Goal: Check status: Check status

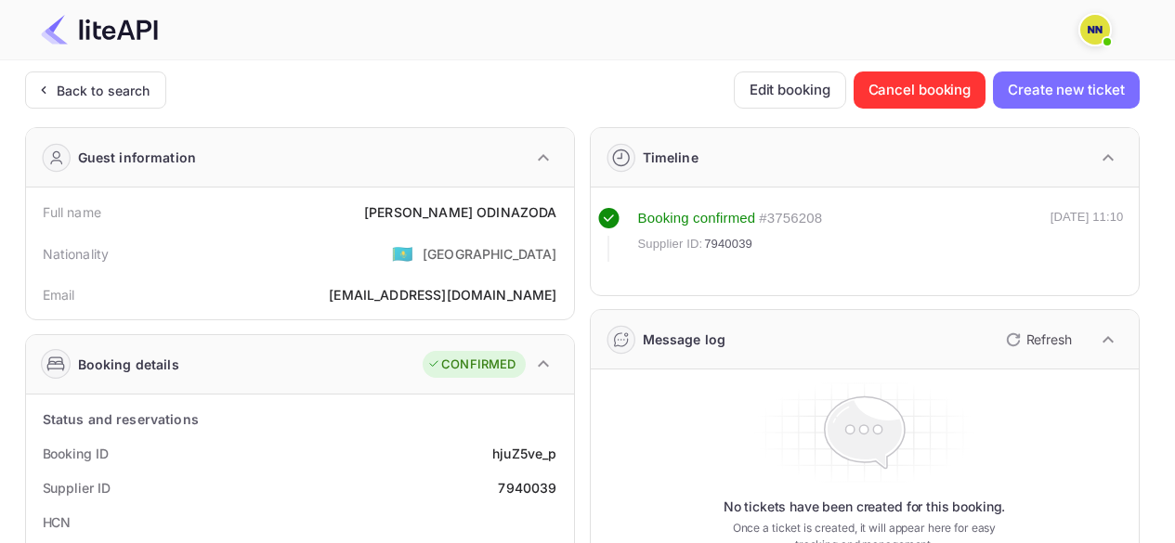
click at [112, 89] on div "Back to search" at bounding box center [104, 91] width 94 height 20
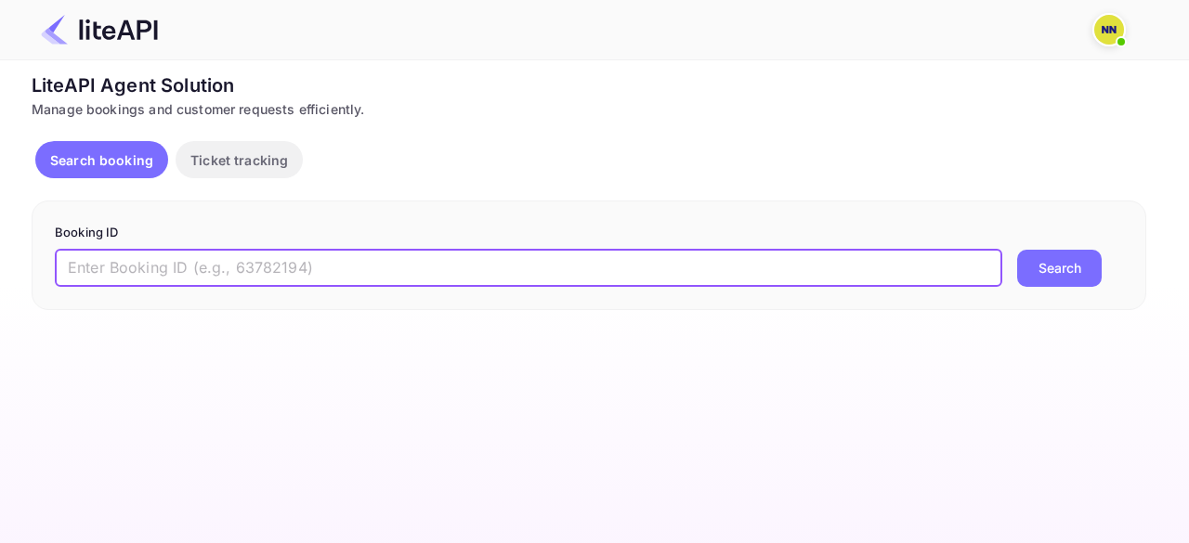
click at [152, 252] on input "text" at bounding box center [529, 268] width 948 height 37
paste input "8888182"
type input "8888182"
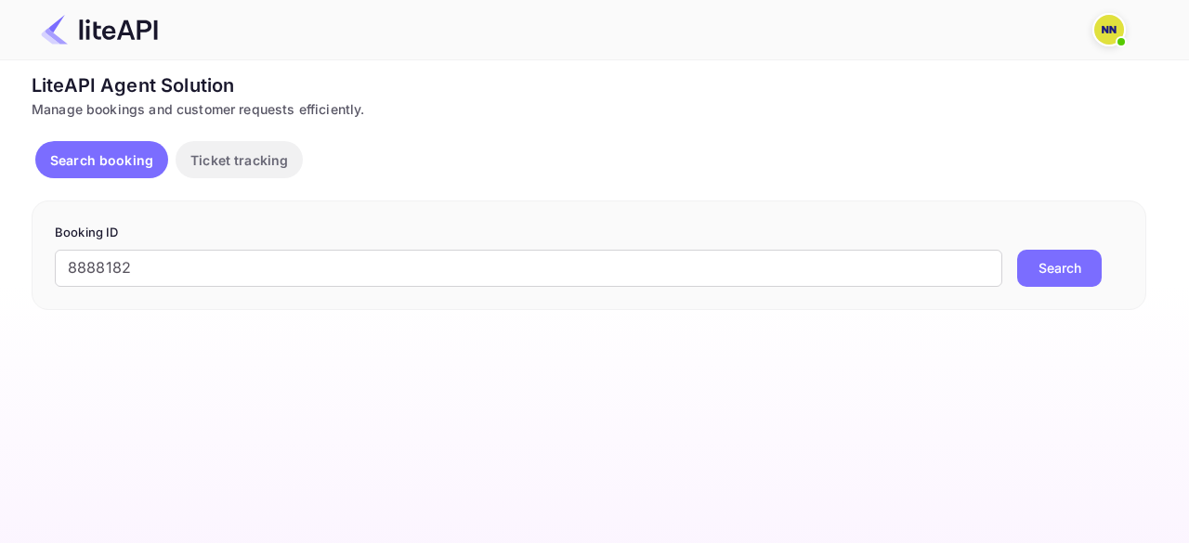
click at [1047, 264] on button "Search" at bounding box center [1059, 268] width 85 height 37
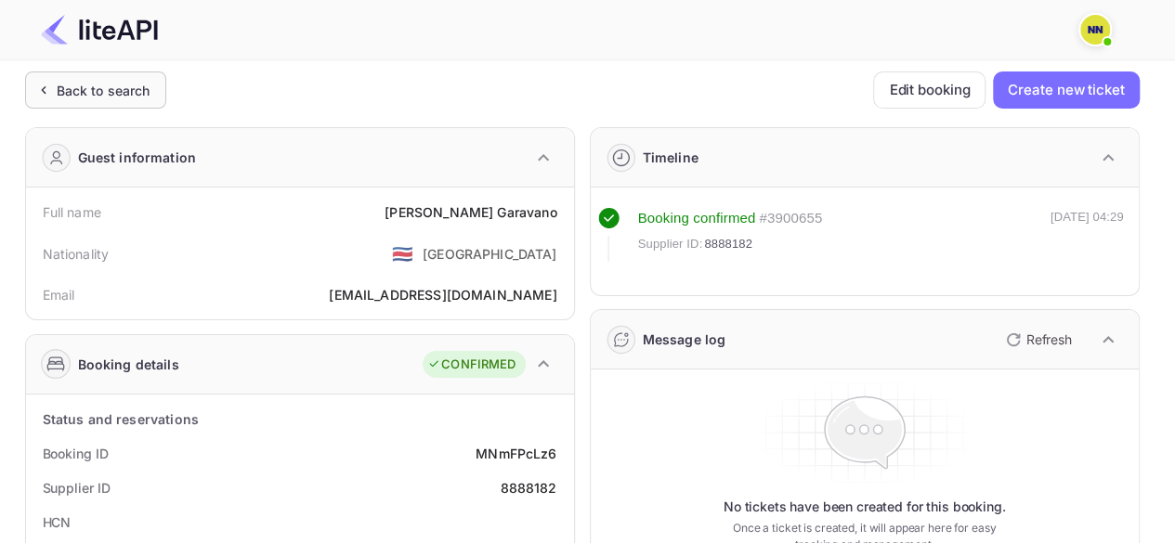
click at [98, 90] on div "Back to search" at bounding box center [104, 91] width 94 height 20
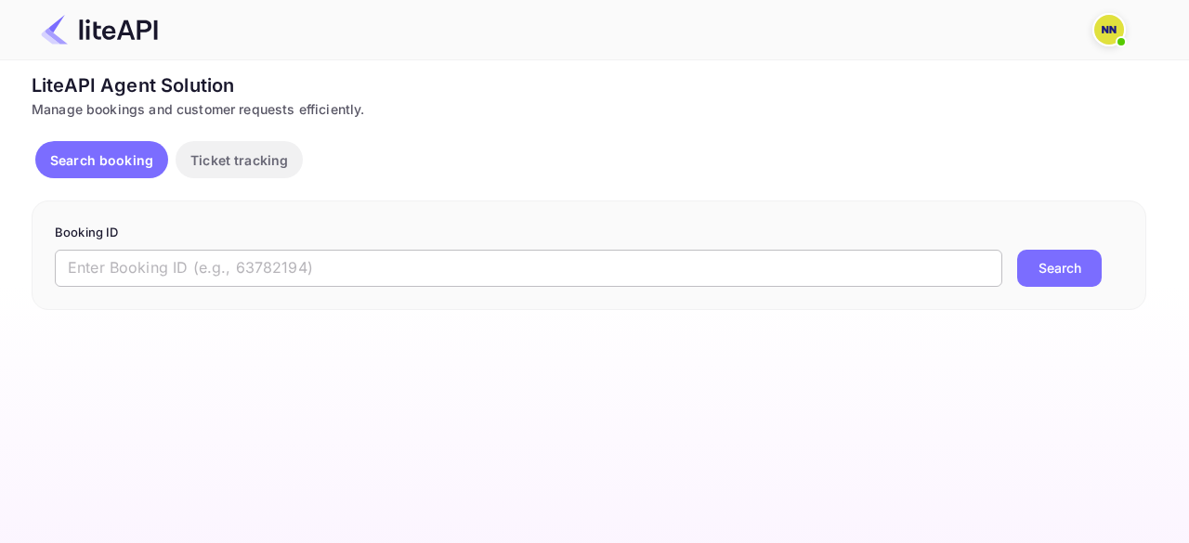
click at [185, 271] on input "text" at bounding box center [529, 268] width 948 height 37
paste input "8890641"
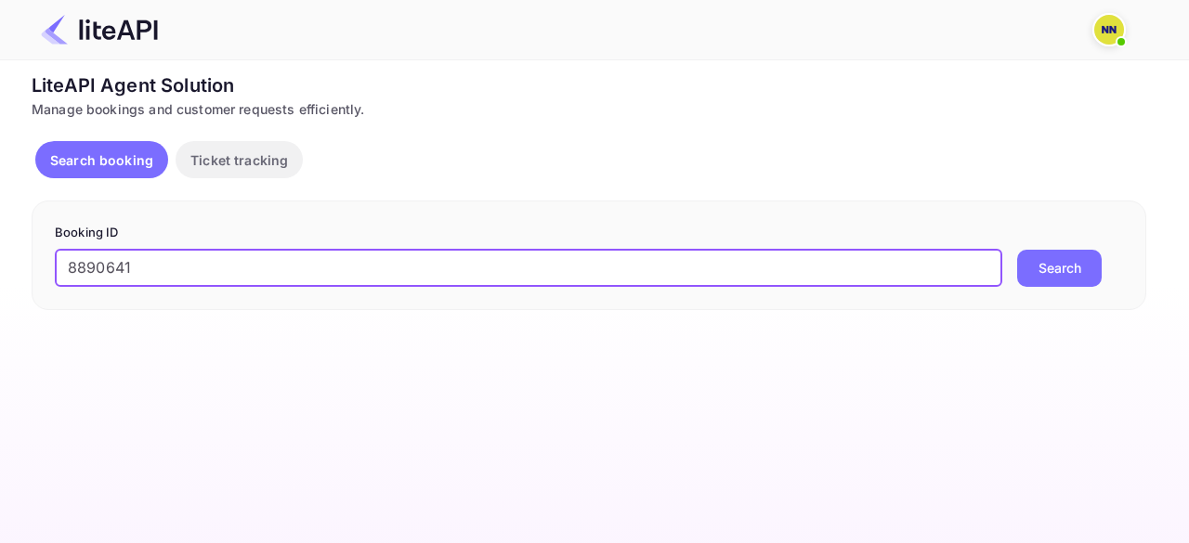
type input "8890641"
click at [1080, 272] on button "Search" at bounding box center [1059, 268] width 85 height 37
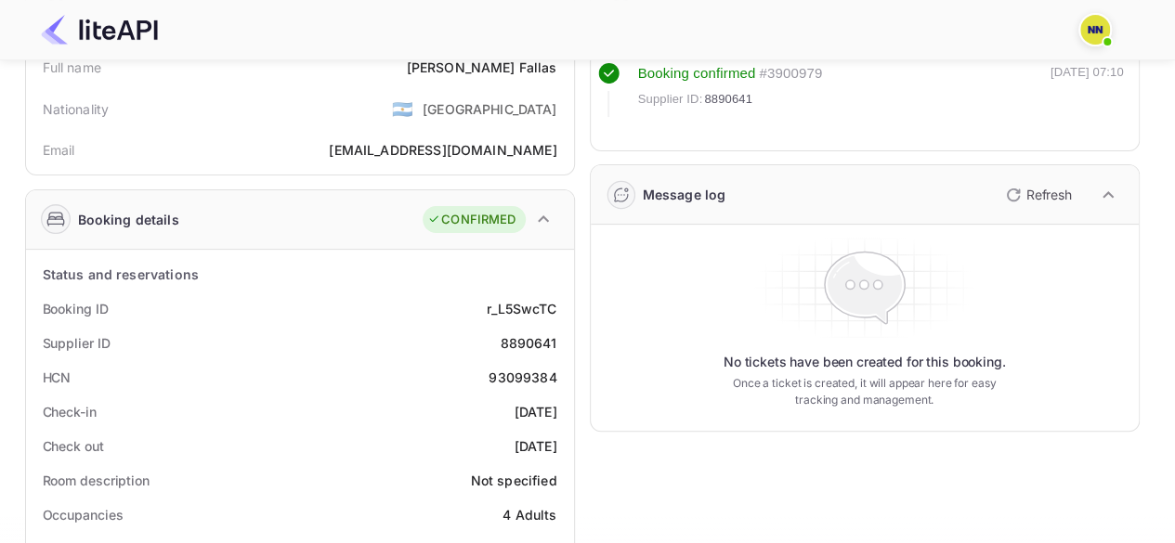
scroll to position [186, 0]
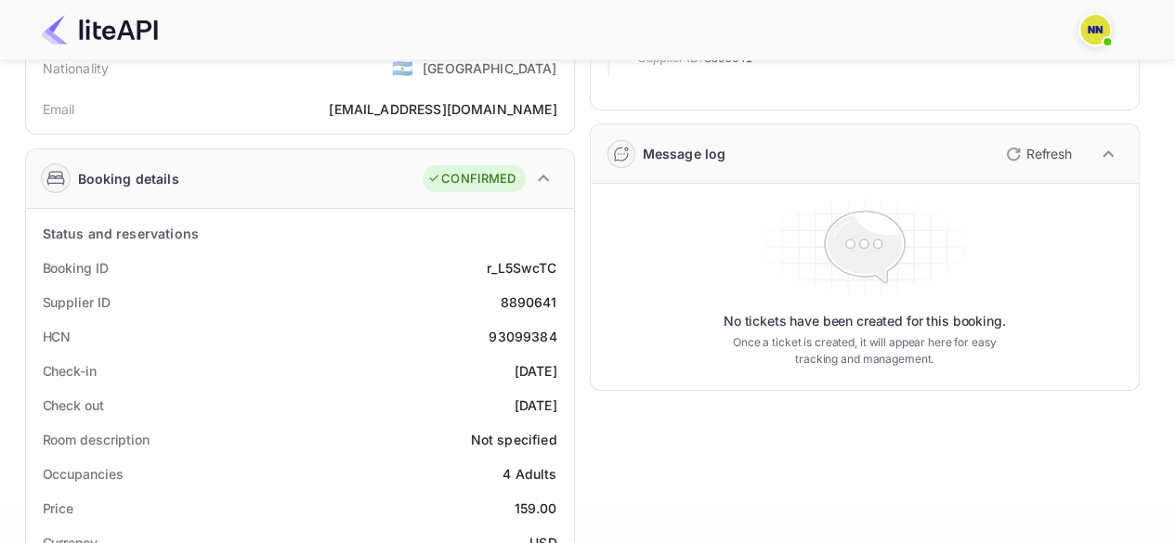
click at [511, 339] on div "93099384" at bounding box center [523, 337] width 68 height 20
click at [511, 340] on div "93099384" at bounding box center [523, 337] width 68 height 20
copy div "93099384"
